Goal: Use online tool/utility: Utilize a website feature to perform a specific function

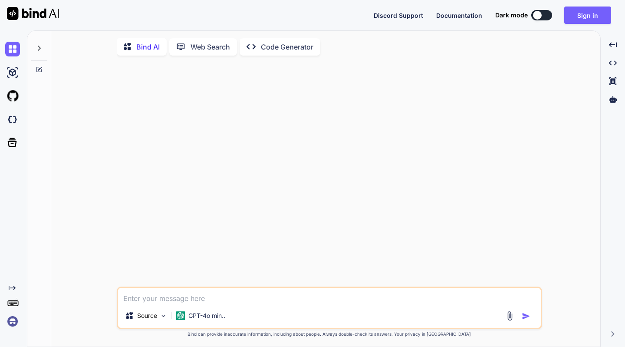
type textarea "x"
click at [511, 315] on img at bounding box center [510, 316] width 10 height 10
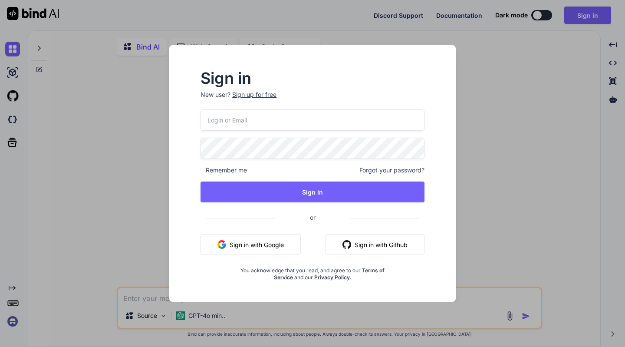
click at [266, 242] on button "Sign in with Google" at bounding box center [250, 244] width 100 height 21
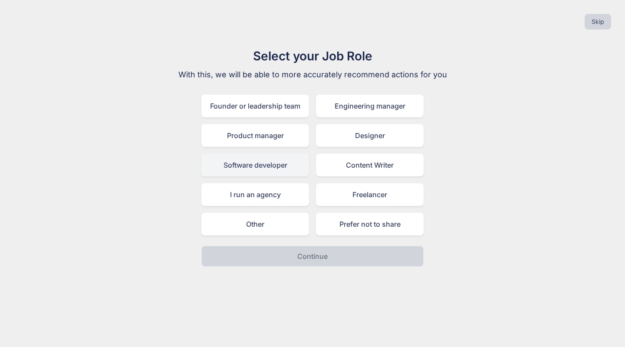
click at [270, 160] on div "Software developer" at bounding box center [255, 165] width 108 height 23
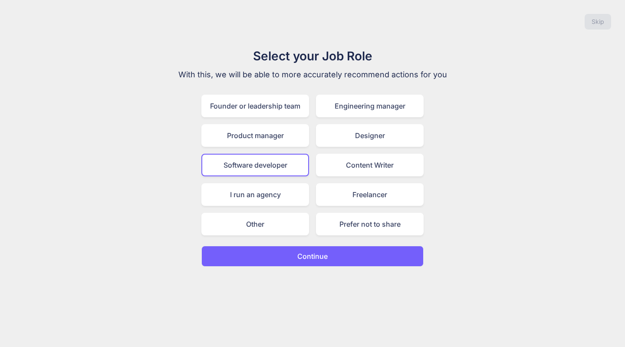
click at [303, 256] on p "Continue" at bounding box center [312, 256] width 30 height 10
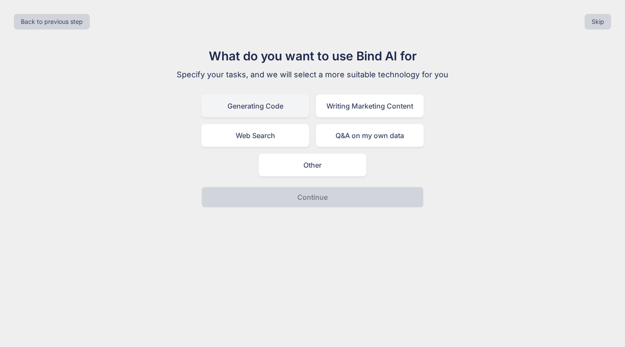
click at [262, 109] on div "Generating Code" at bounding box center [255, 106] width 108 height 23
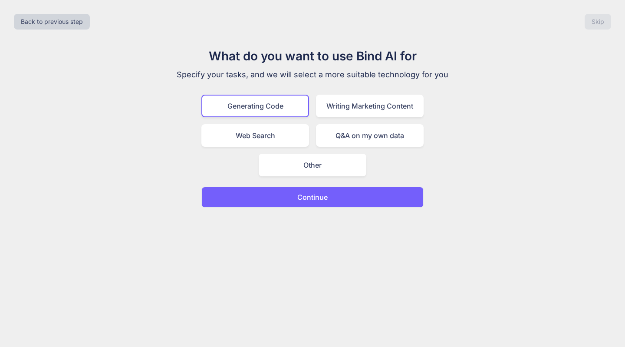
click at [321, 197] on p "Continue" at bounding box center [312, 197] width 30 height 10
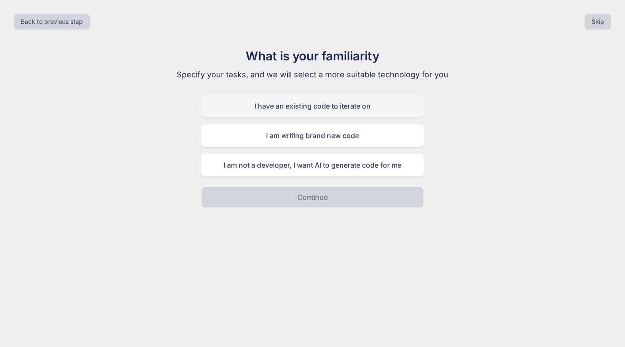
click at [333, 109] on div "I have an existing code to iterate on" at bounding box center [312, 106] width 222 height 23
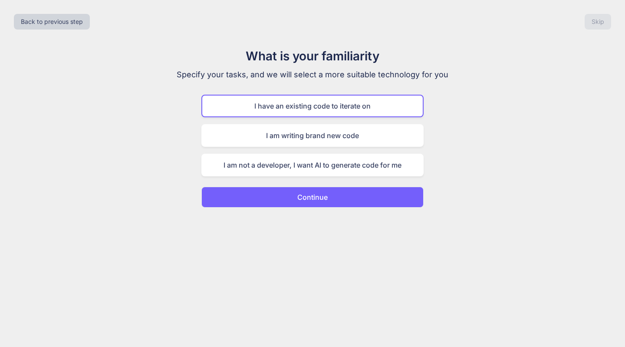
click at [323, 200] on p "Continue" at bounding box center [312, 197] width 30 height 10
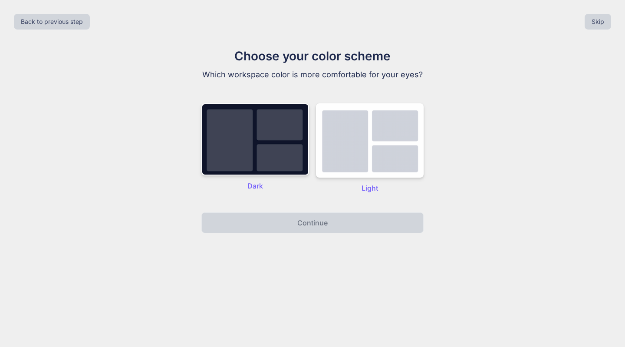
click at [281, 177] on div "Dark" at bounding box center [255, 148] width 108 height 90
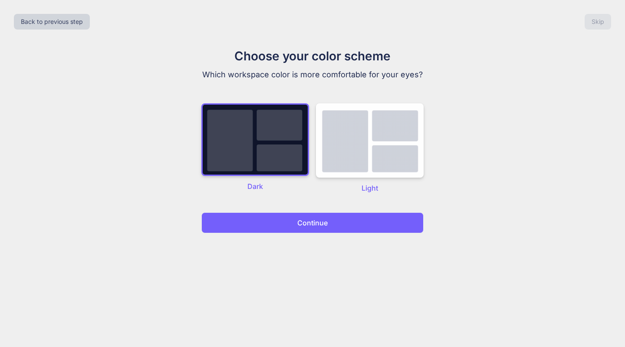
click at [319, 225] on p "Continue" at bounding box center [312, 222] width 30 height 10
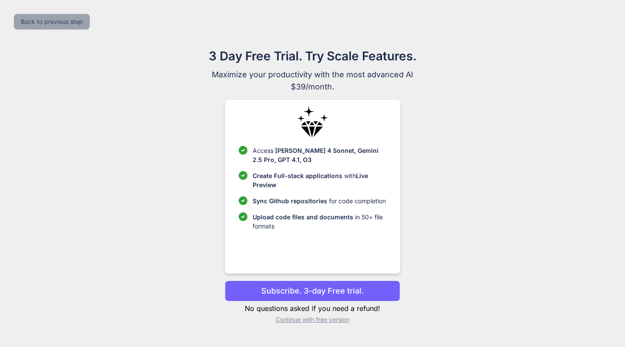
click at [57, 20] on button "Back to previous step" at bounding box center [52, 22] width 76 height 16
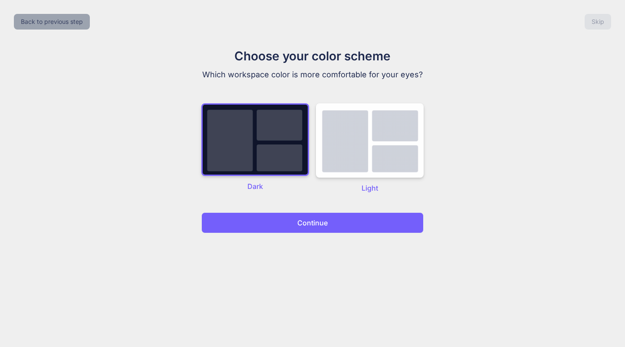
click at [57, 20] on button "Back to previous step" at bounding box center [52, 22] width 76 height 16
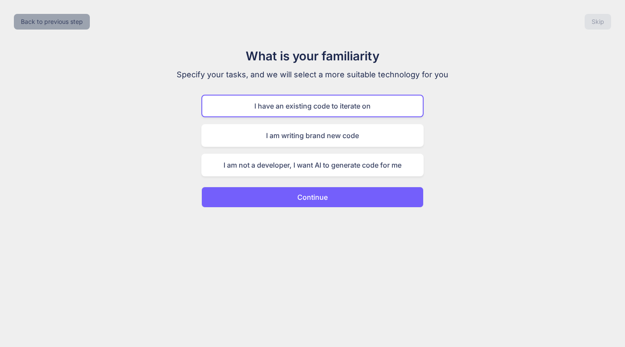
click at [57, 20] on button "Back to previous step" at bounding box center [52, 22] width 76 height 16
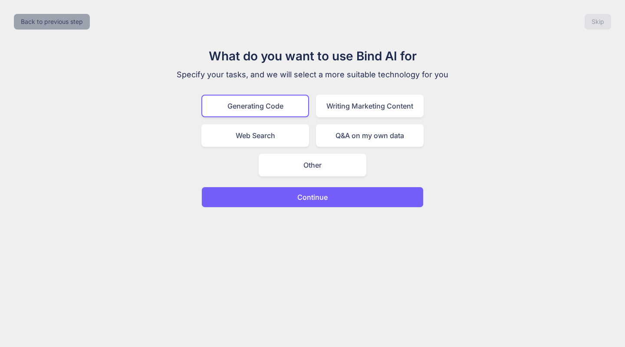
click at [57, 20] on button "Back to previous step" at bounding box center [52, 22] width 76 height 16
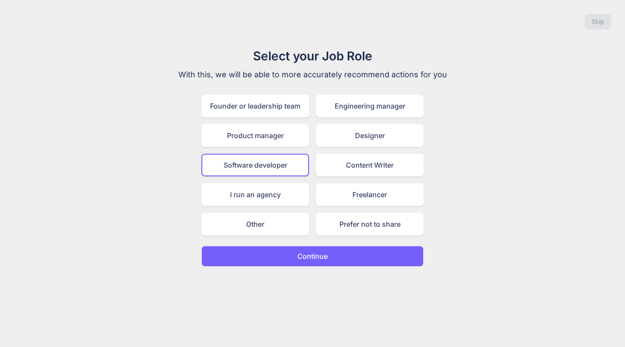
click at [57, 20] on div "Skip" at bounding box center [312, 22] width 611 height 30
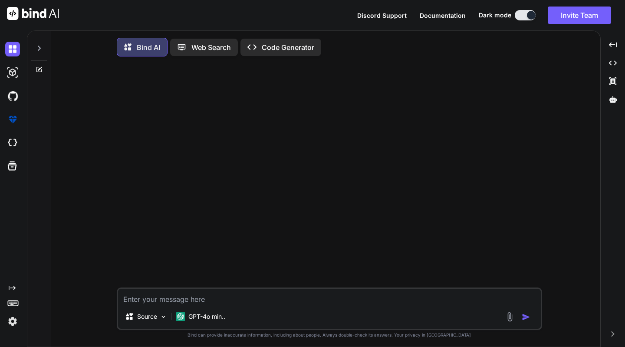
click at [149, 300] on textarea at bounding box center [329, 297] width 423 height 16
type textarea "j"
click at [507, 317] on img at bounding box center [510, 317] width 10 height 10
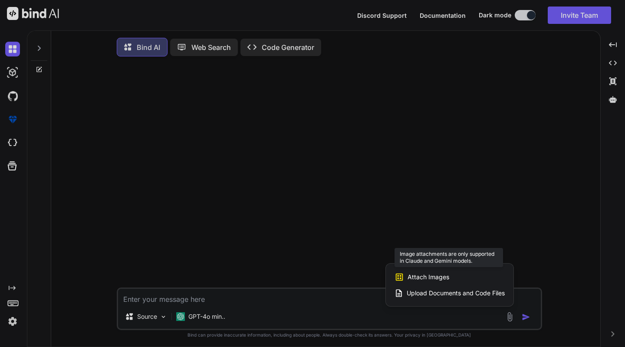
click at [432, 281] on span "Attach Images" at bounding box center [428, 276] width 42 height 9
click at [419, 277] on span "Attach Images" at bounding box center [428, 276] width 42 height 9
click at [161, 318] on div at bounding box center [312, 173] width 625 height 347
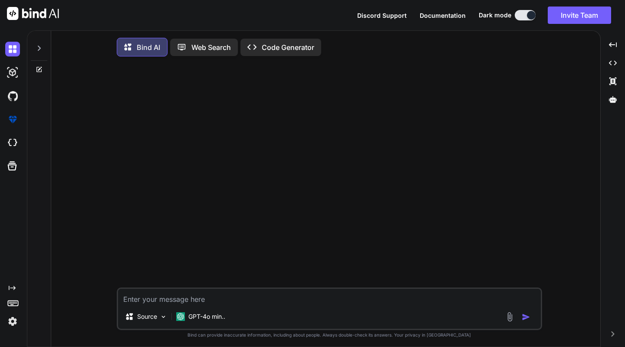
click at [161, 318] on img at bounding box center [163, 316] width 7 height 7
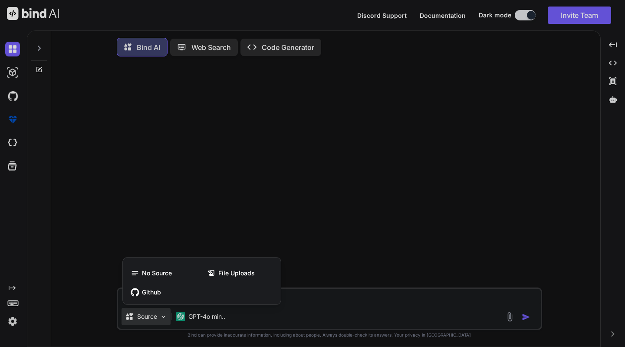
click at [355, 322] on div at bounding box center [312, 173] width 625 height 347
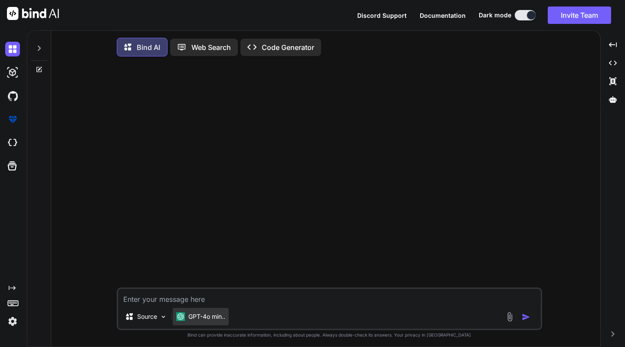
click at [210, 317] on p "GPT-4o min.." at bounding box center [206, 316] width 37 height 9
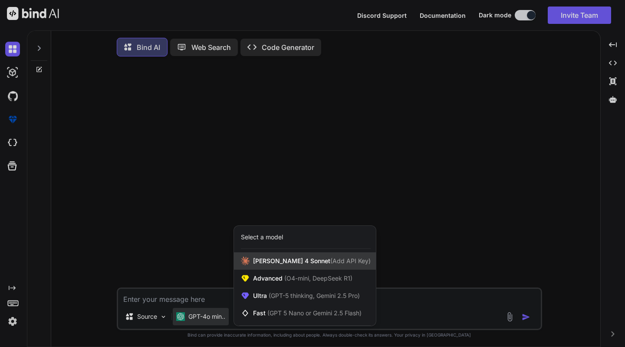
click at [270, 264] on span "[PERSON_NAME] 4 Sonnet (Add API Key)" at bounding box center [312, 260] width 118 height 9
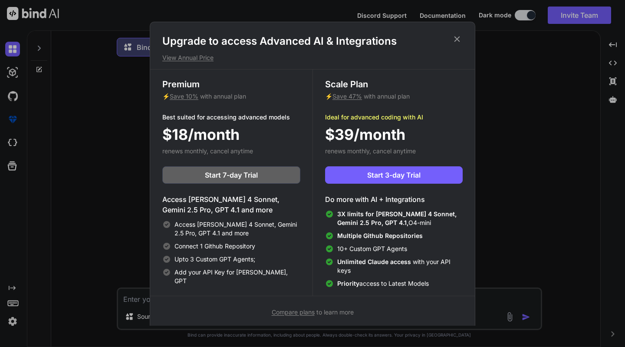
click at [459, 41] on icon at bounding box center [457, 39] width 10 height 10
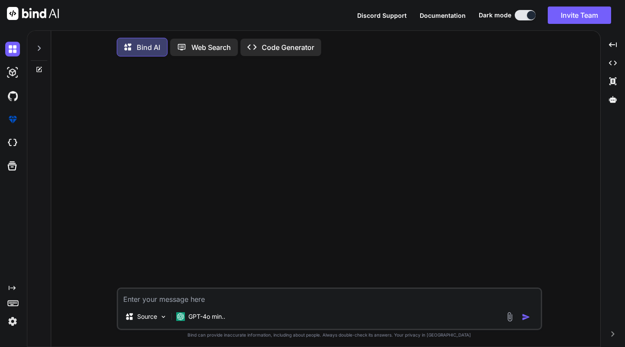
click at [509, 315] on img at bounding box center [510, 317] width 10 height 10
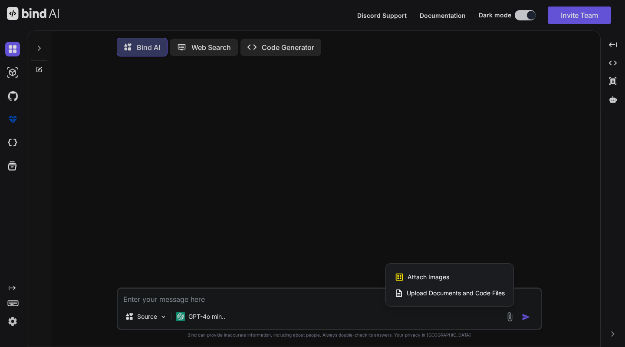
click at [450, 294] on span "Upload Documents and Code Files" at bounding box center [456, 293] width 98 height 9
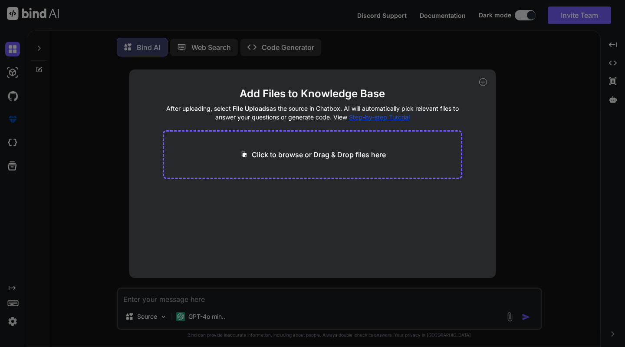
click at [482, 82] on icon at bounding box center [483, 82] width 3 height 0
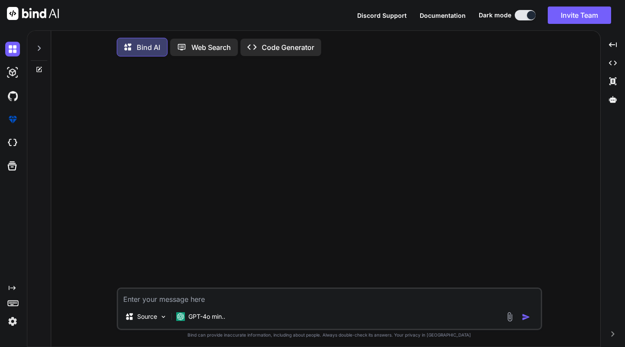
click at [509, 316] on img at bounding box center [510, 317] width 10 height 10
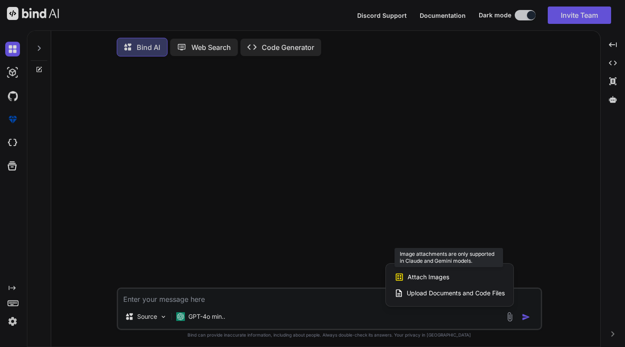
click at [428, 276] on span "Attach Images" at bounding box center [428, 276] width 42 height 9
click at [389, 165] on div at bounding box center [312, 173] width 625 height 347
